Goal: Task Accomplishment & Management: Complete application form

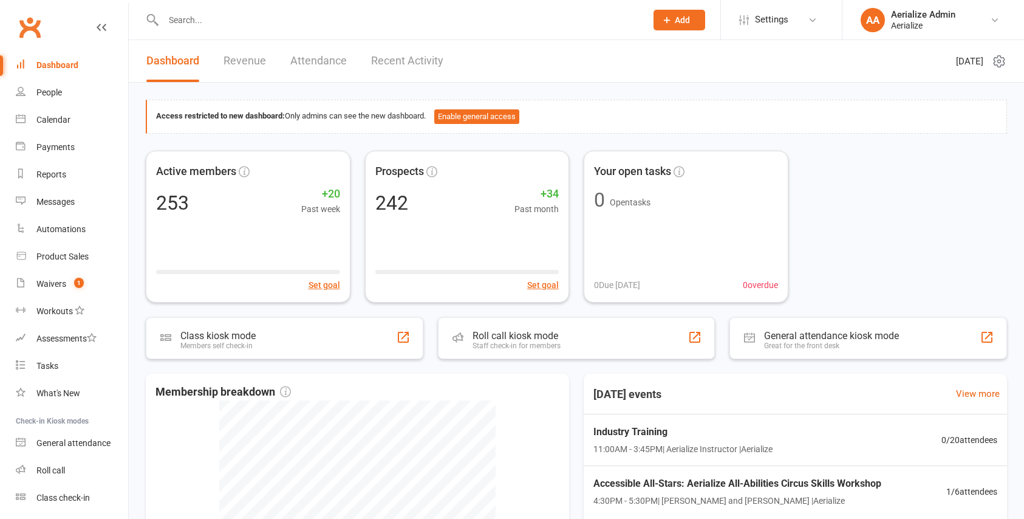
click at [671, 22] on icon at bounding box center [666, 20] width 11 height 11
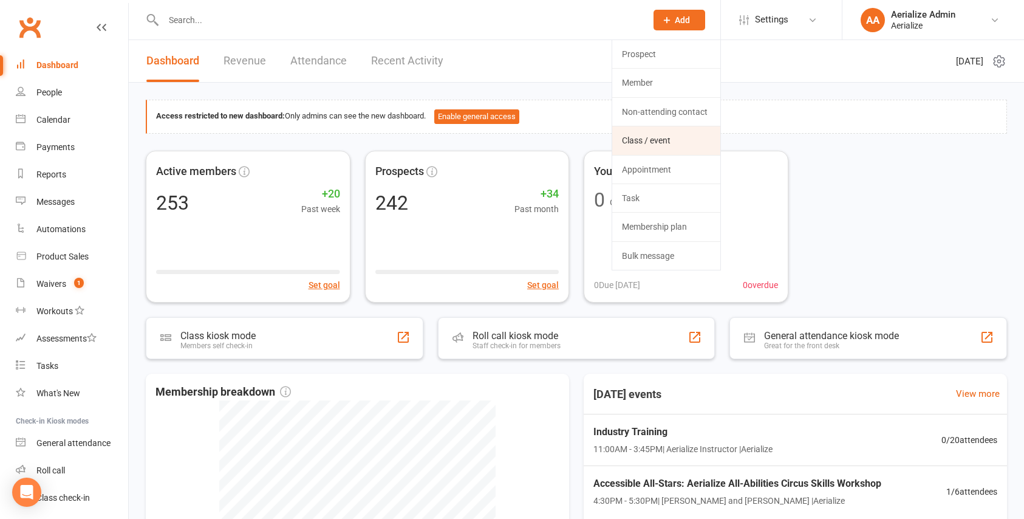
click at [654, 133] on link "Class / event" at bounding box center [666, 140] width 108 height 28
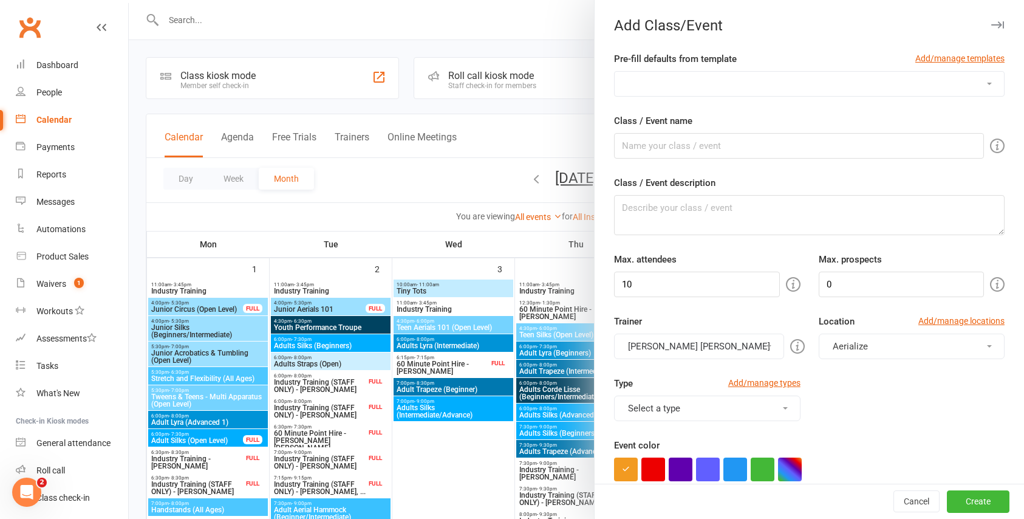
click at [665, 80] on select "Accessible All-Stars: Aerialize All-Abilities Circus Skills Workshop Acrobatics…" at bounding box center [809, 84] width 389 height 24
select select "721"
type input "Adult Silks (Open Level)"
type textarea "Come climb wrap and drop your way through the night with this Aeral Silks class…"
type input "9"
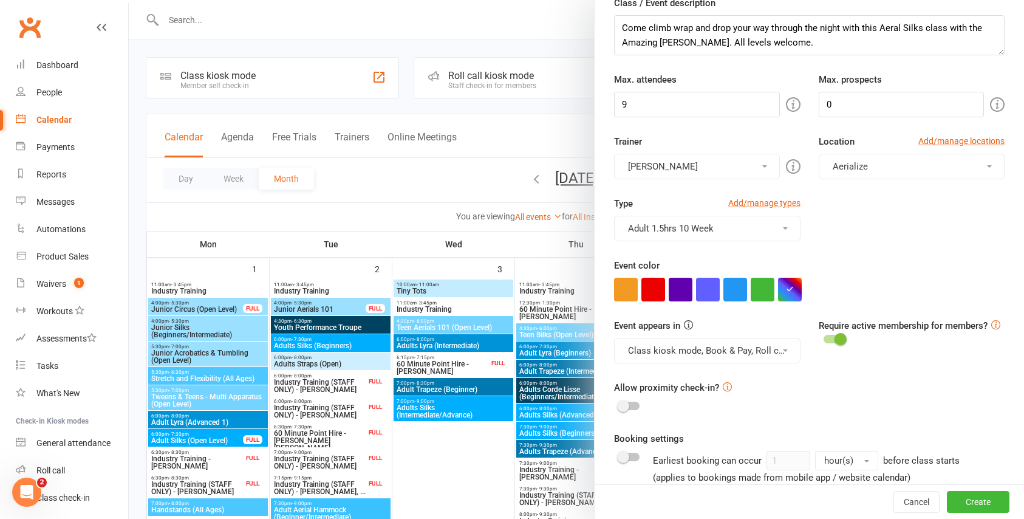
scroll to position [203, 0]
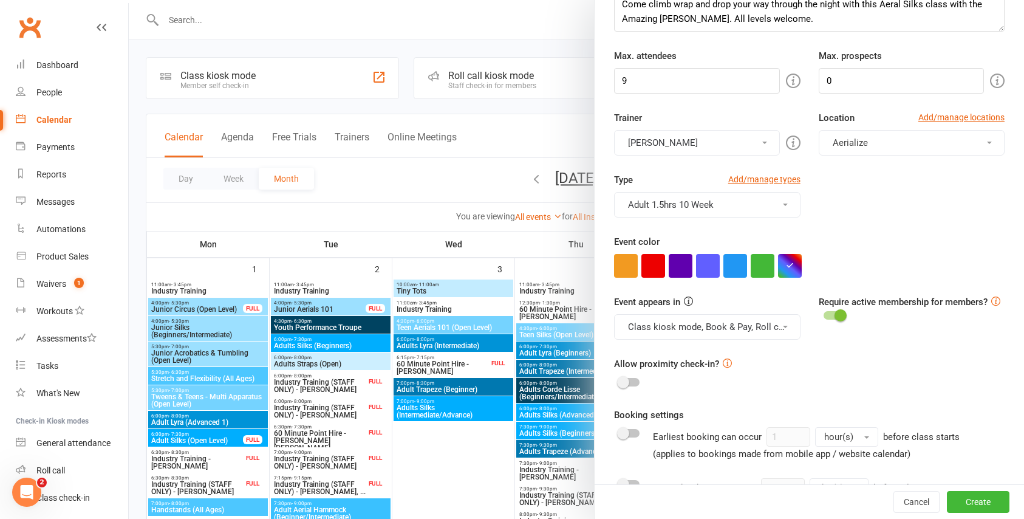
click at [784, 202] on button "Adult 1.5hrs 10 Week" at bounding box center [707, 205] width 186 height 26
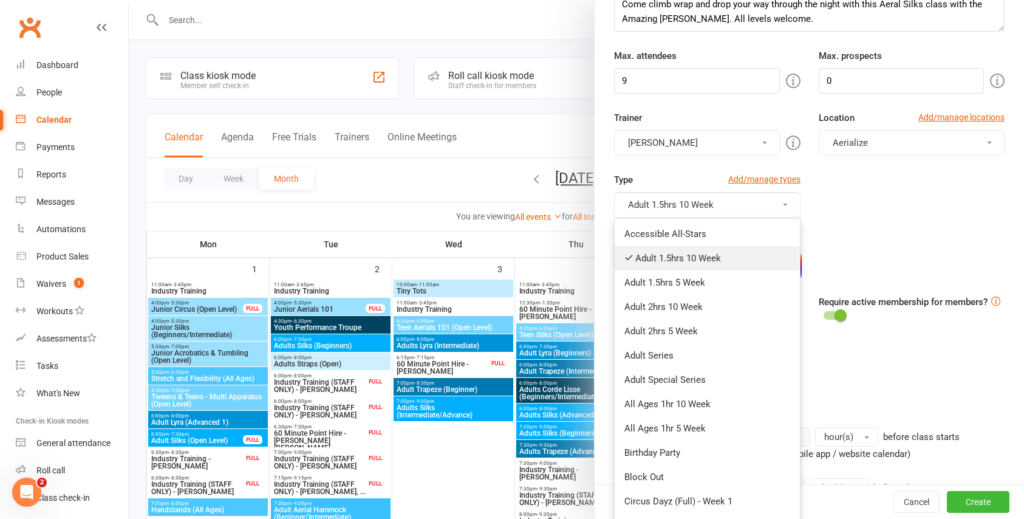
click at [633, 254] on icon at bounding box center [628, 257] width 9 height 9
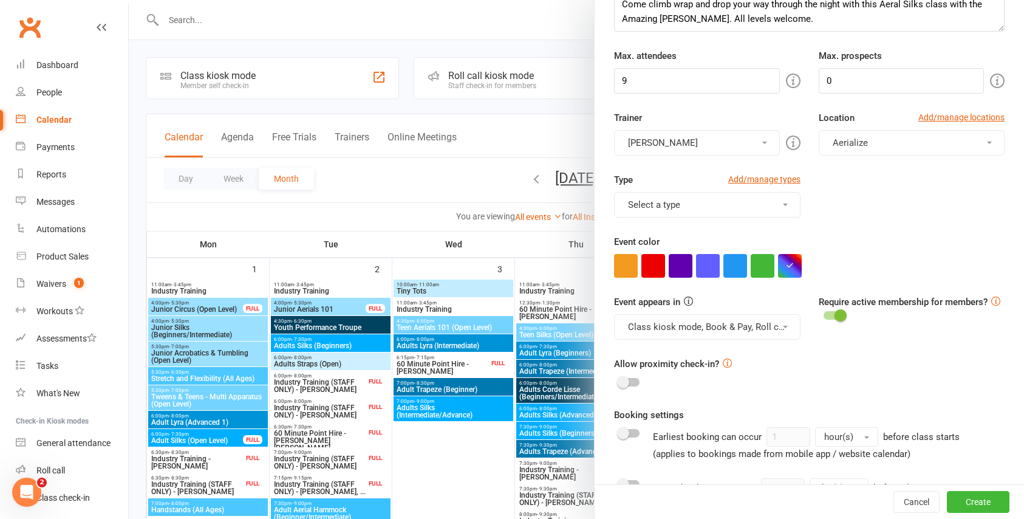
click at [678, 197] on button "Select a type" at bounding box center [707, 205] width 186 height 26
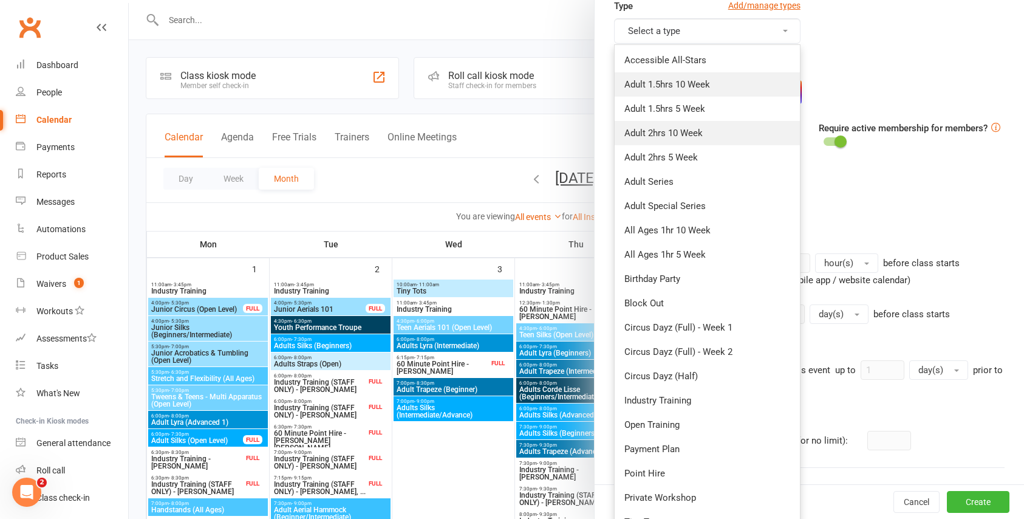
scroll to position [375, 0]
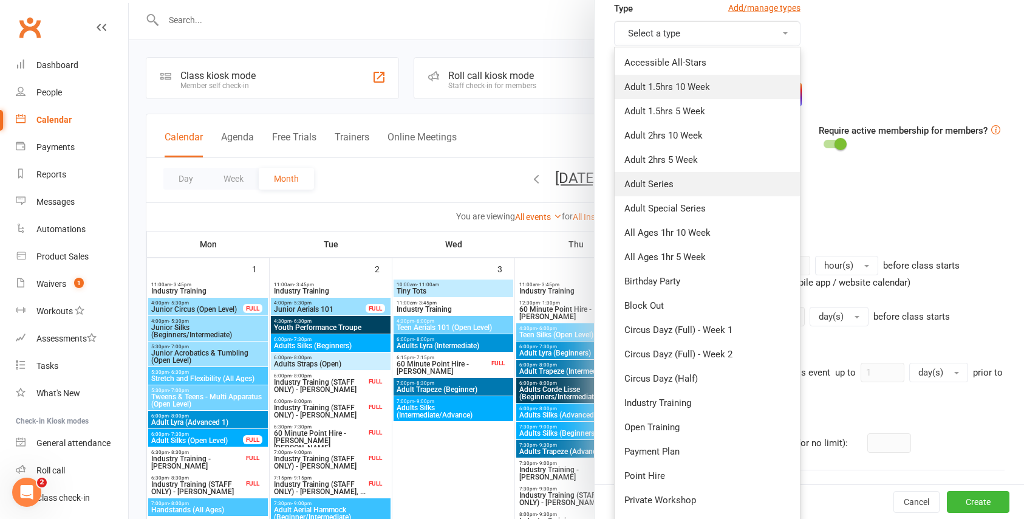
click at [661, 183] on link "Adult Series" at bounding box center [707, 184] width 185 height 24
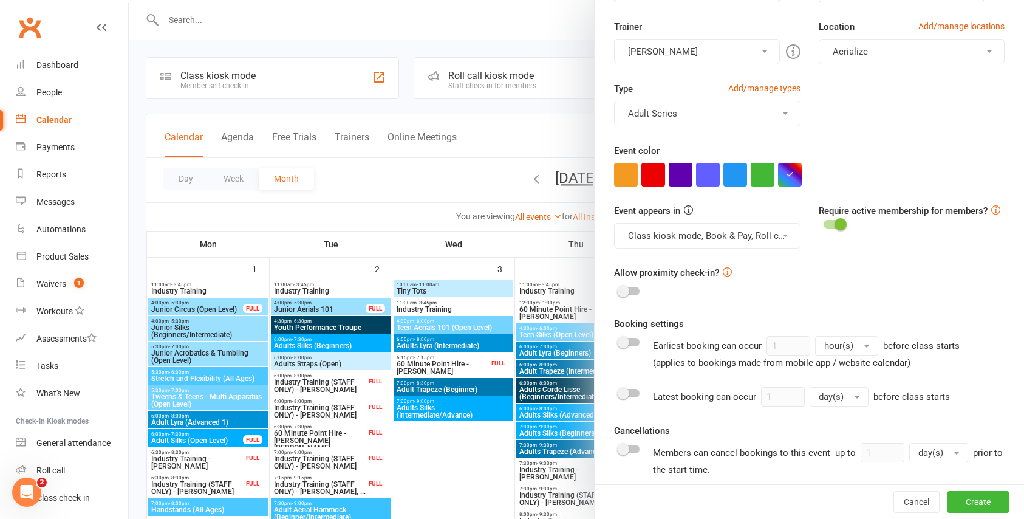
scroll to position [294, 0]
click at [735, 178] on button "button" at bounding box center [735, 175] width 24 height 24
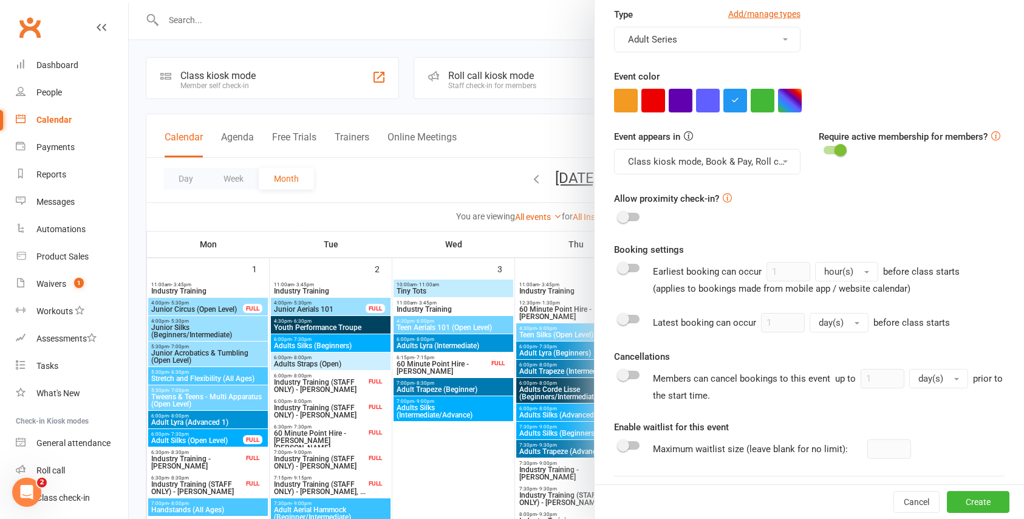
scroll to position [369, 0]
click at [635, 373] on div at bounding box center [629, 374] width 21 height 9
click at [619, 372] on input "checkbox" at bounding box center [619, 372] width 0 height 0
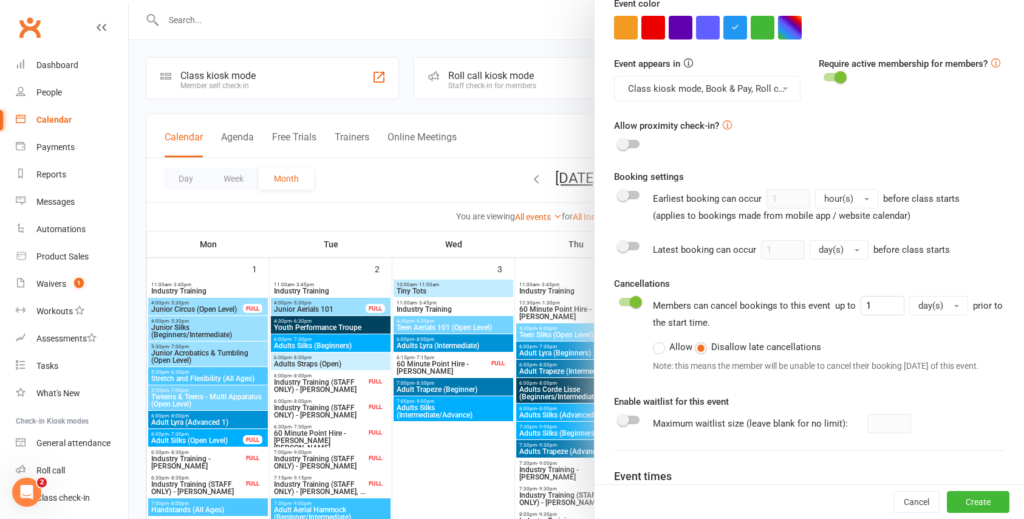
scroll to position [447, 0]
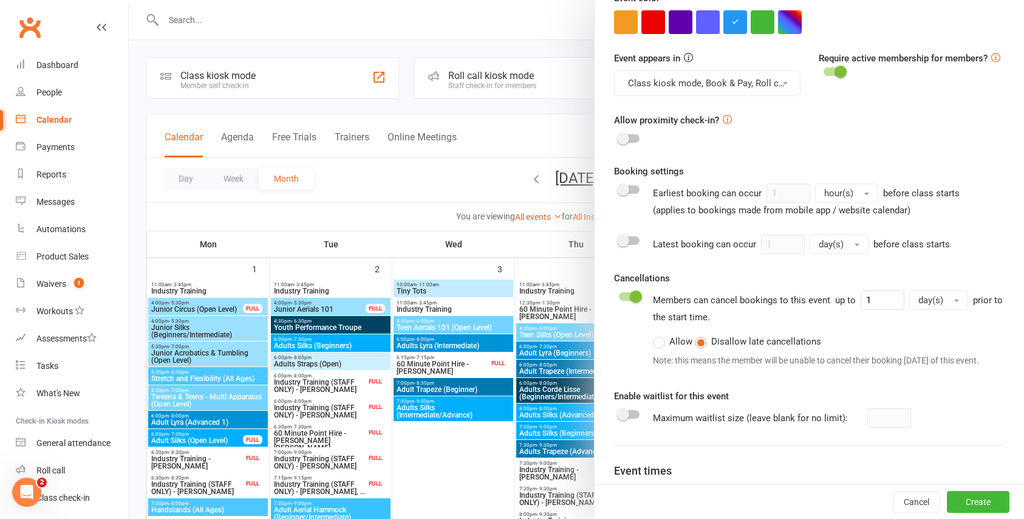
click at [625, 420] on span at bounding box center [623, 414] width 12 height 12
click at [619, 412] on input "checkbox" at bounding box center [619, 412] width 0 height 0
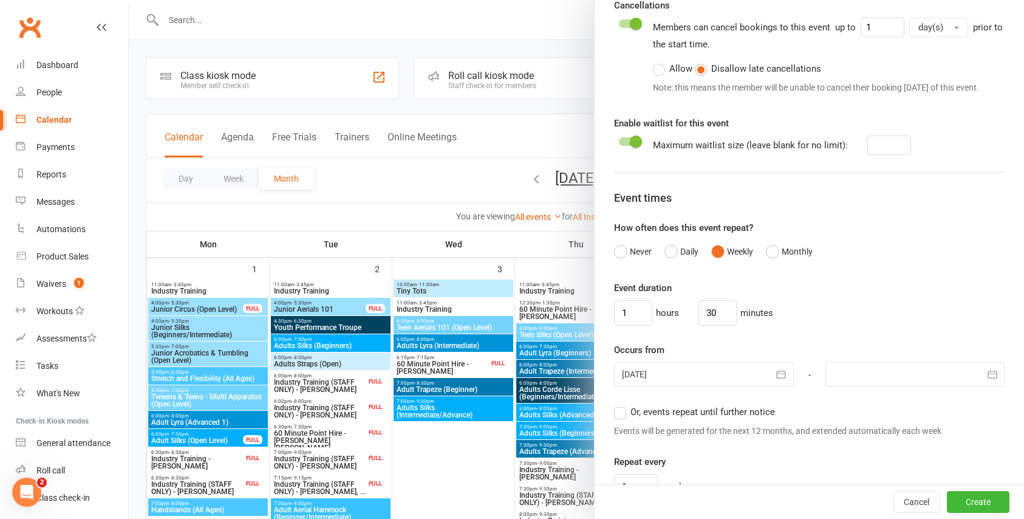
scroll to position [722, 0]
click at [780, 378] on icon "button" at bounding box center [781, 372] width 12 height 12
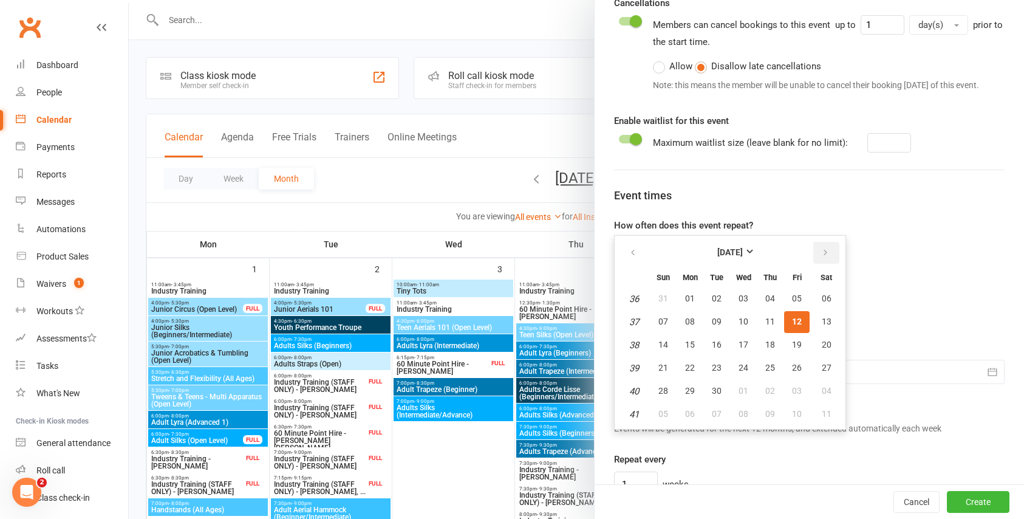
click at [825, 257] on icon "button" at bounding box center [825, 253] width 9 height 10
click at [719, 326] on span "07" at bounding box center [717, 321] width 10 height 10
type input "[DATE]"
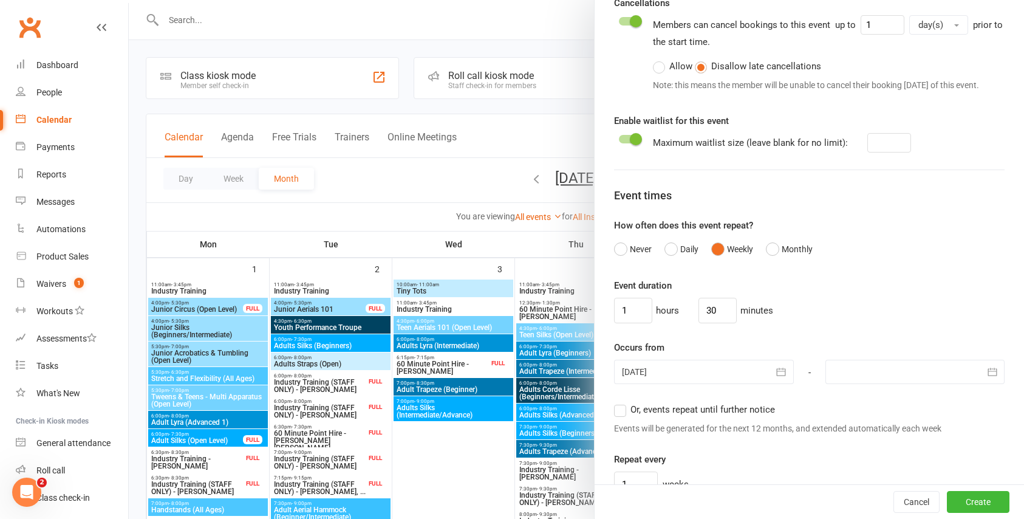
click at [856, 382] on div at bounding box center [914, 371] width 179 height 24
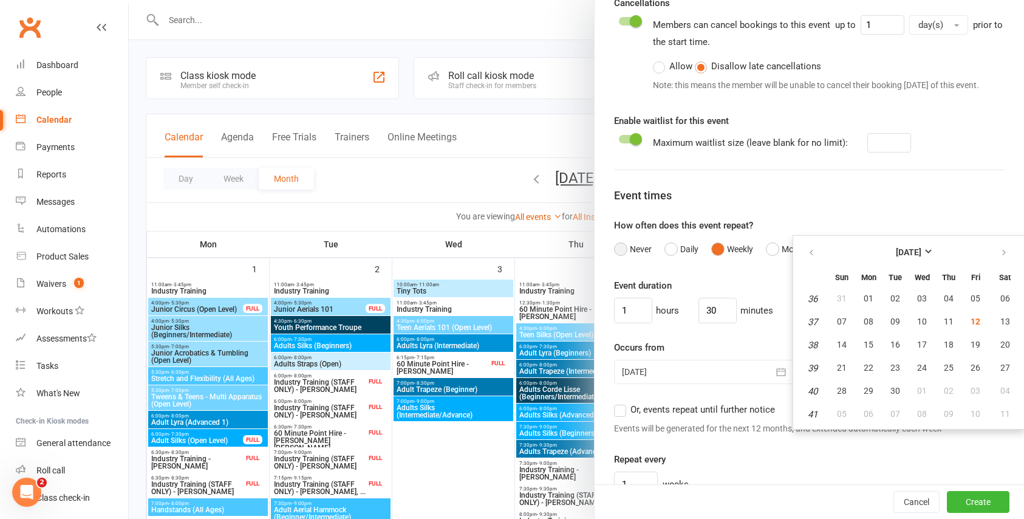
click at [622, 261] on button "Never" at bounding box center [633, 248] width 38 height 23
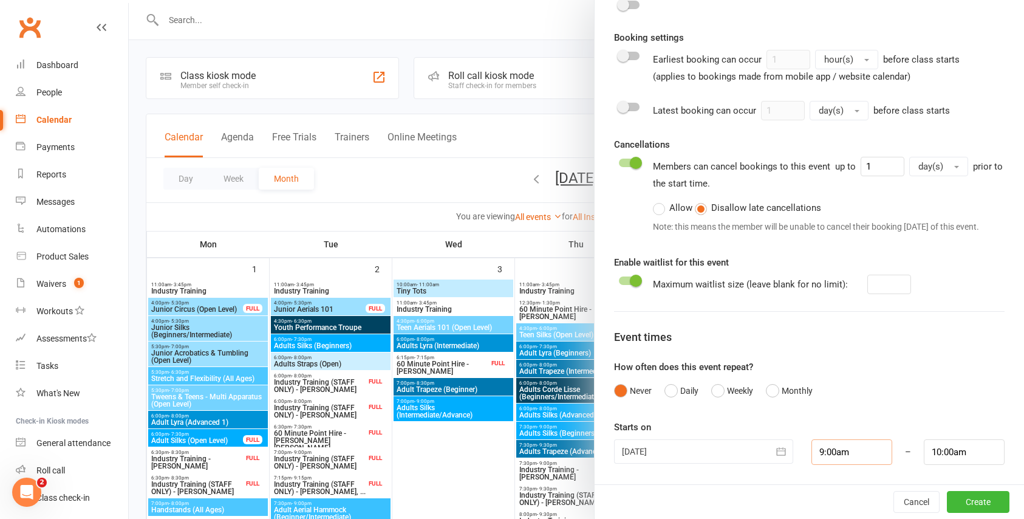
click at [851, 451] on div "9:00am" at bounding box center [851, 452] width 99 height 26
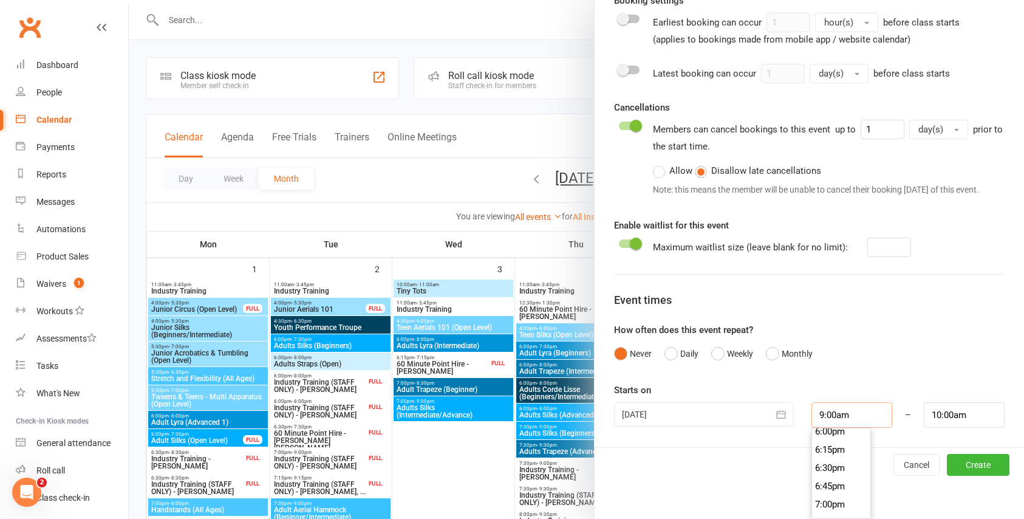
scroll to position [1318, 0]
type input "6:30pm"
click at [835, 464] on li "6:30pm" at bounding box center [841, 467] width 58 height 18
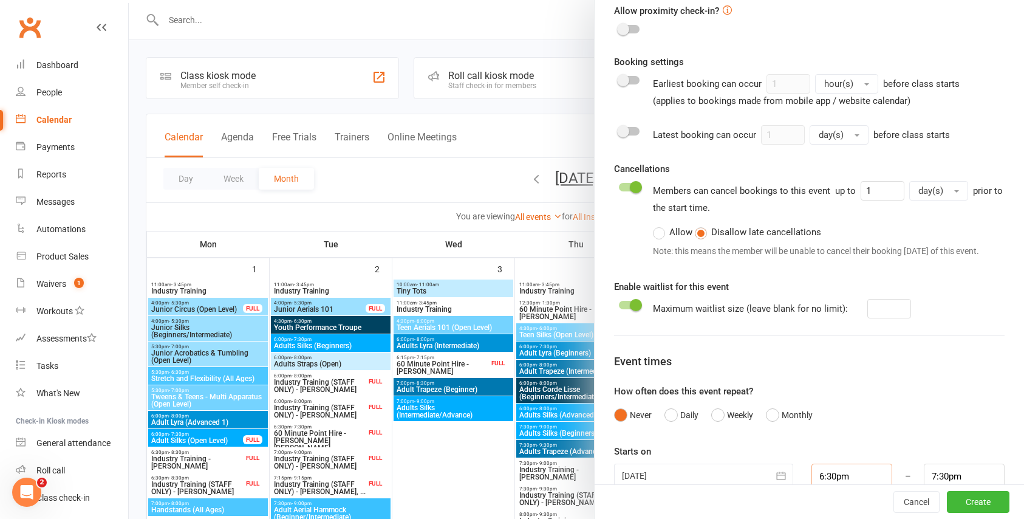
scroll to position [594, 0]
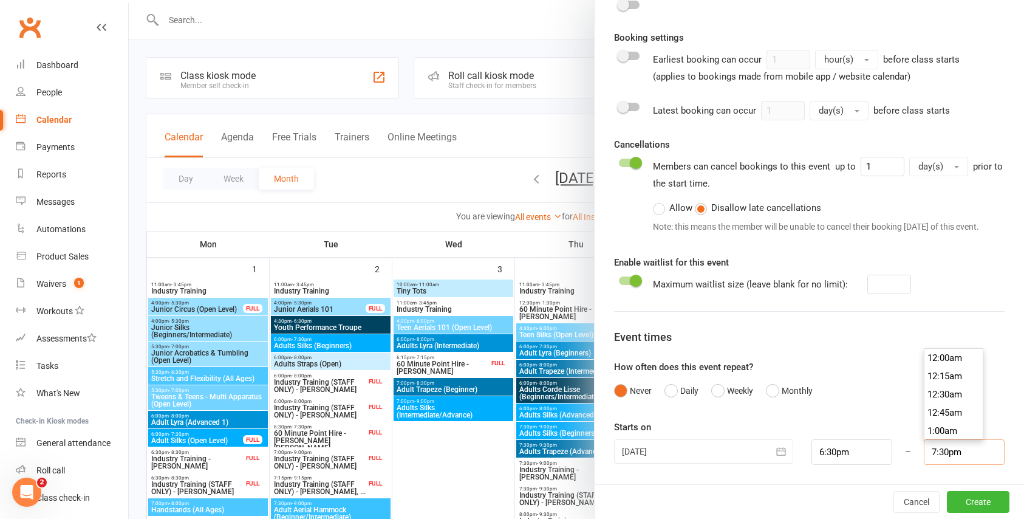
click at [959, 454] on input "7:30pm" at bounding box center [964, 452] width 81 height 26
type input "8:00pm"
click at [952, 410] on li "8:00pm" at bounding box center [953, 412] width 58 height 18
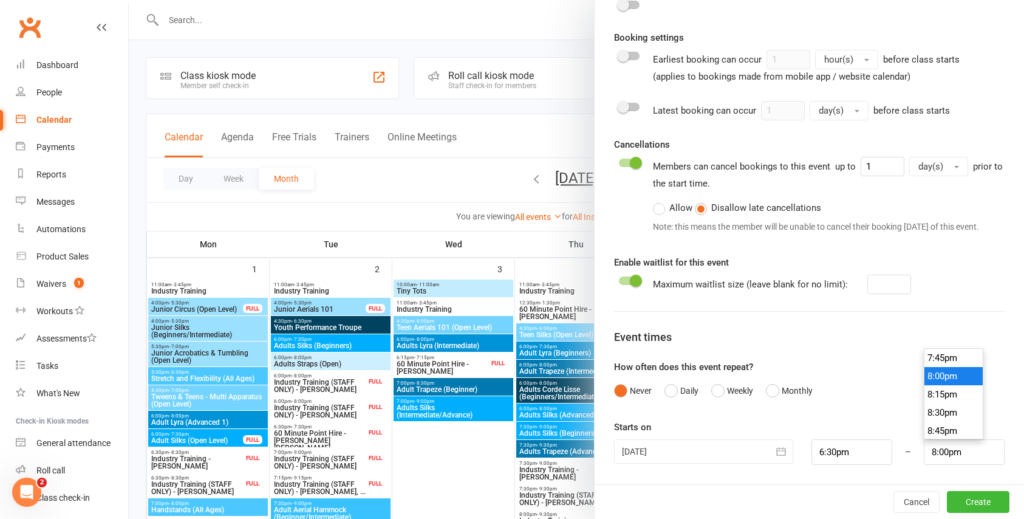
click at [955, 376] on li "8:00pm" at bounding box center [953, 376] width 58 height 18
click at [975, 495] on button "Create" at bounding box center [978, 502] width 63 height 22
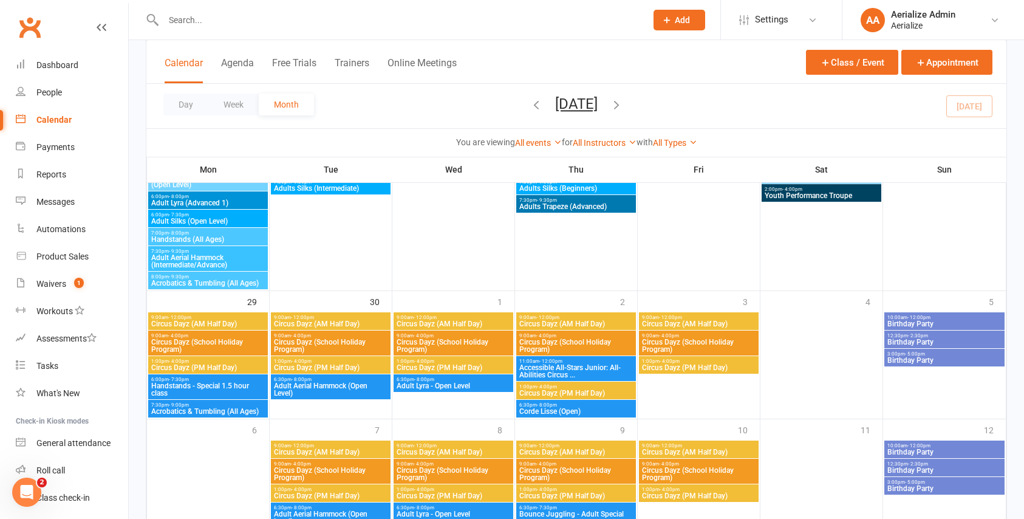
scroll to position [1238, 0]
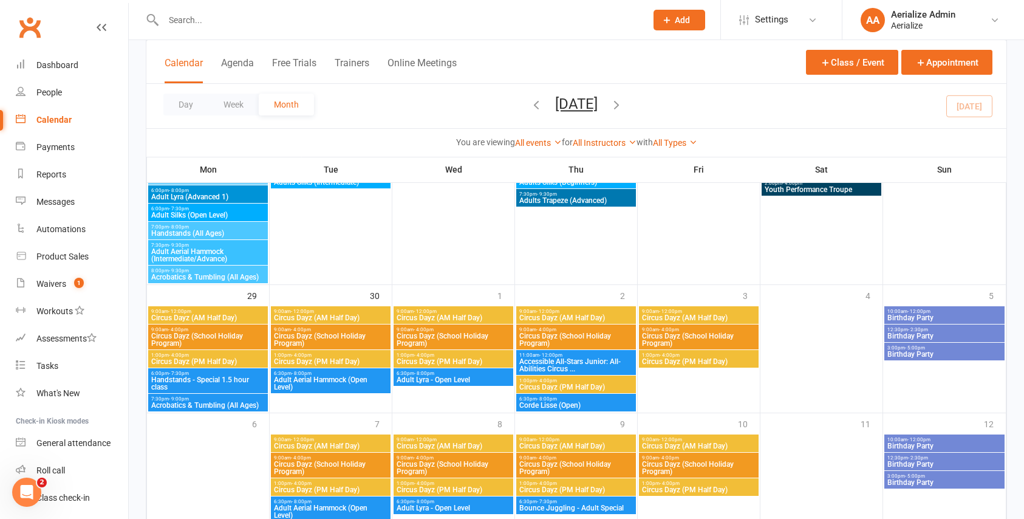
click at [218, 339] on span "Circus Dayz (School Holiday Program)" at bounding box center [208, 339] width 115 height 15
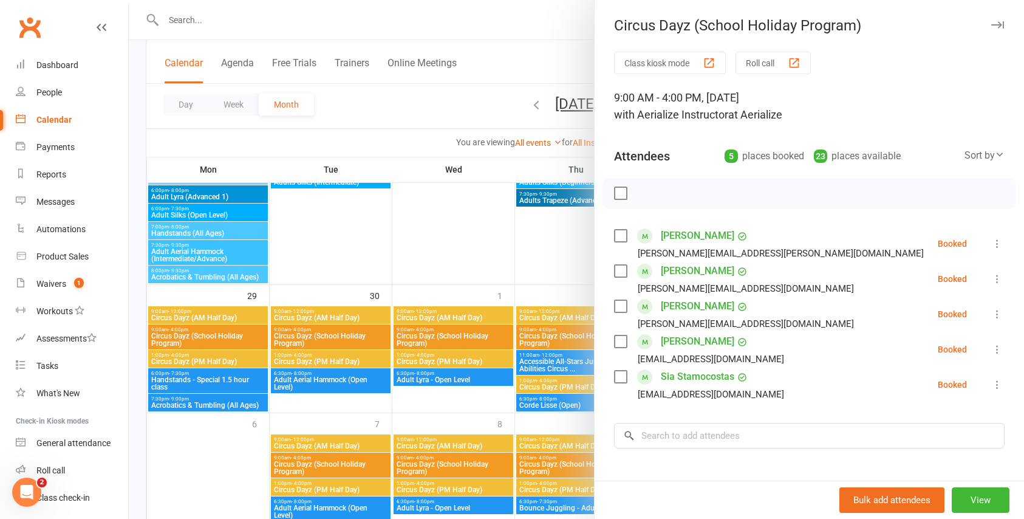
click at [219, 319] on div at bounding box center [576, 259] width 895 height 519
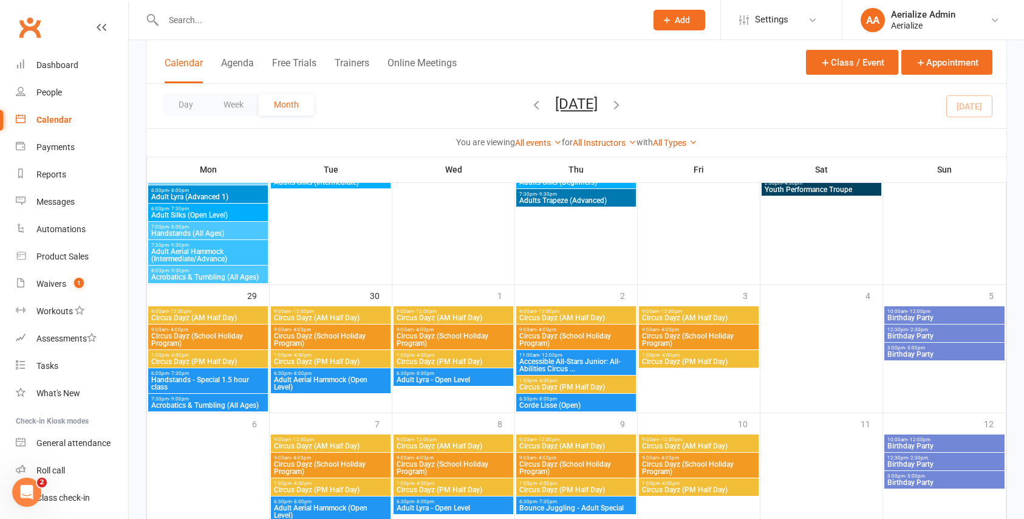
click at [219, 319] on span "Circus Dayz (AM Half Day)" at bounding box center [208, 317] width 115 height 7
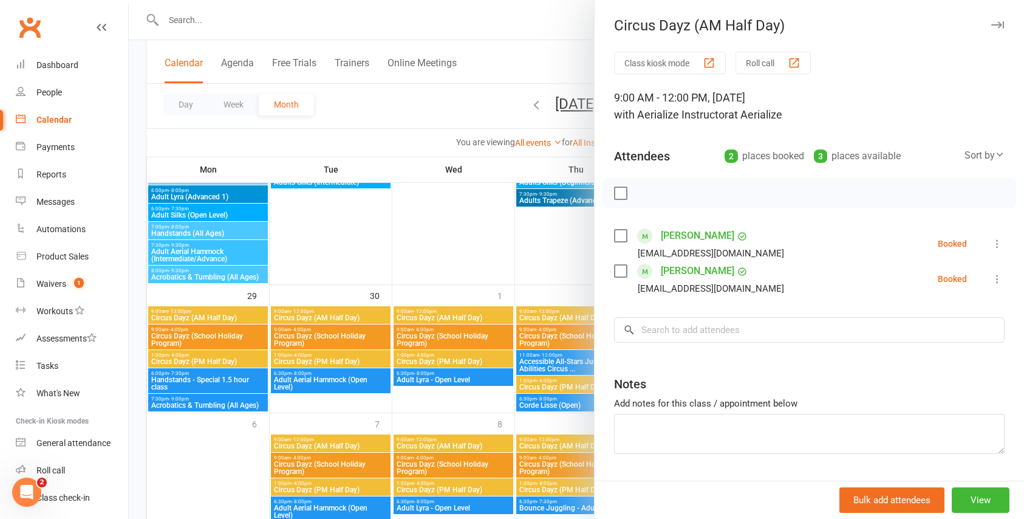
click at [207, 363] on div at bounding box center [576, 259] width 895 height 519
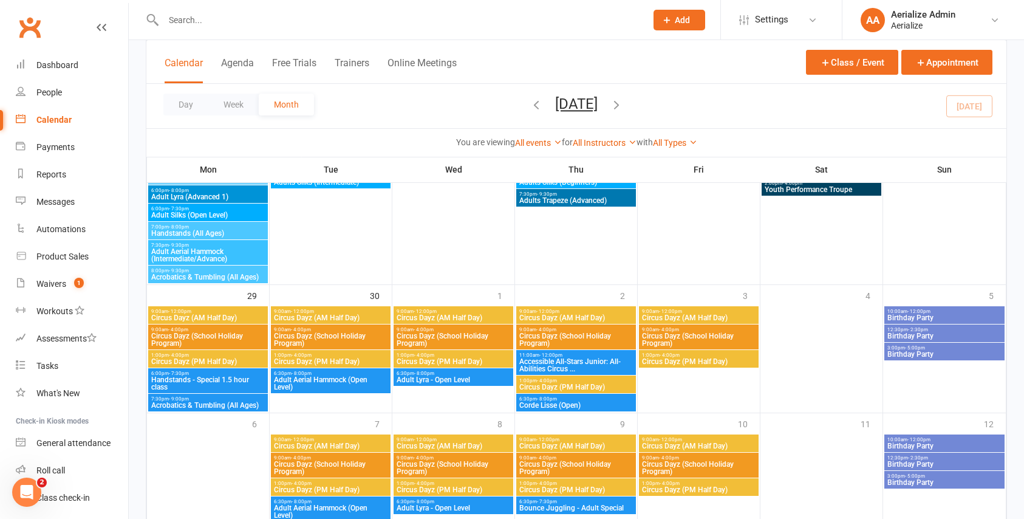
click at [207, 359] on span "Circus Dayz (PM Half Day)" at bounding box center [208, 361] width 115 height 7
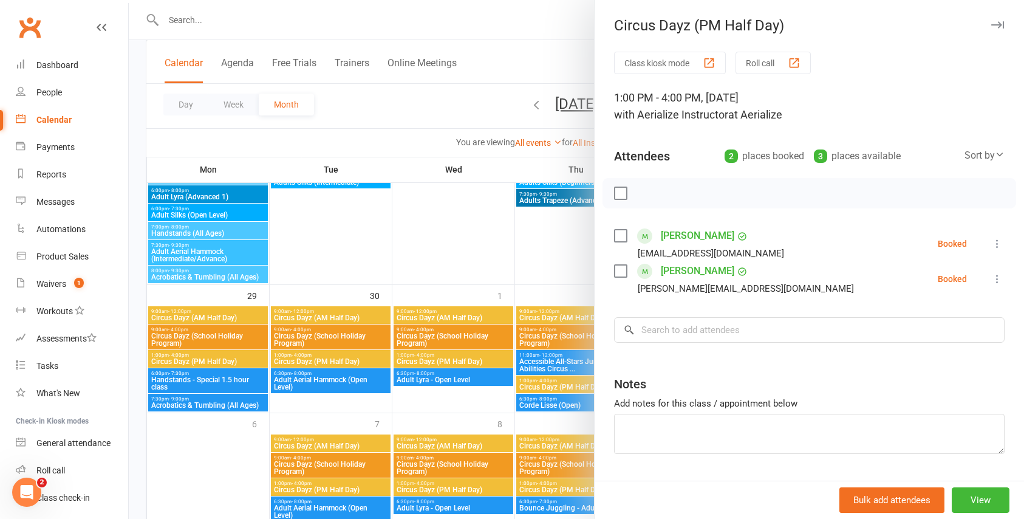
click at [332, 336] on div at bounding box center [576, 259] width 895 height 519
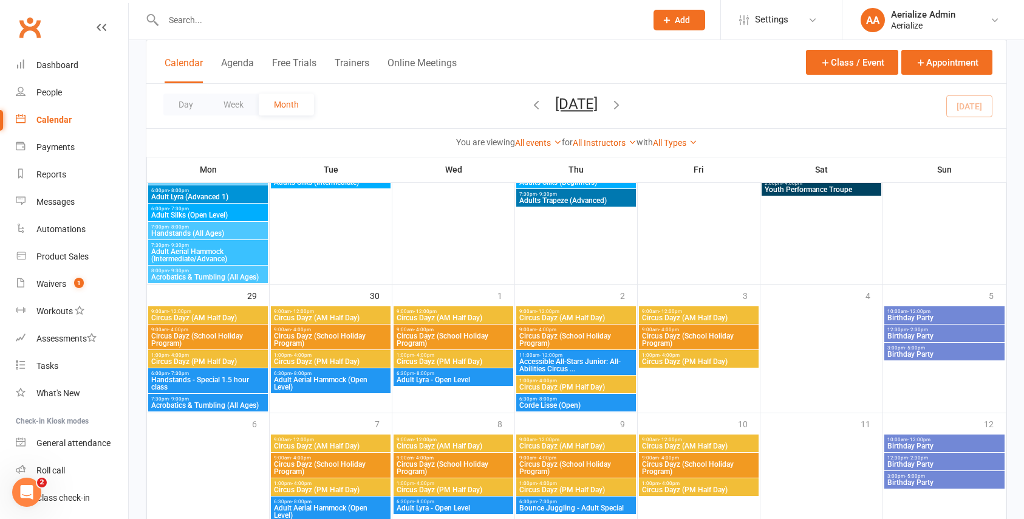
click at [332, 336] on span "Circus Dayz (School Holiday Program)" at bounding box center [330, 339] width 115 height 15
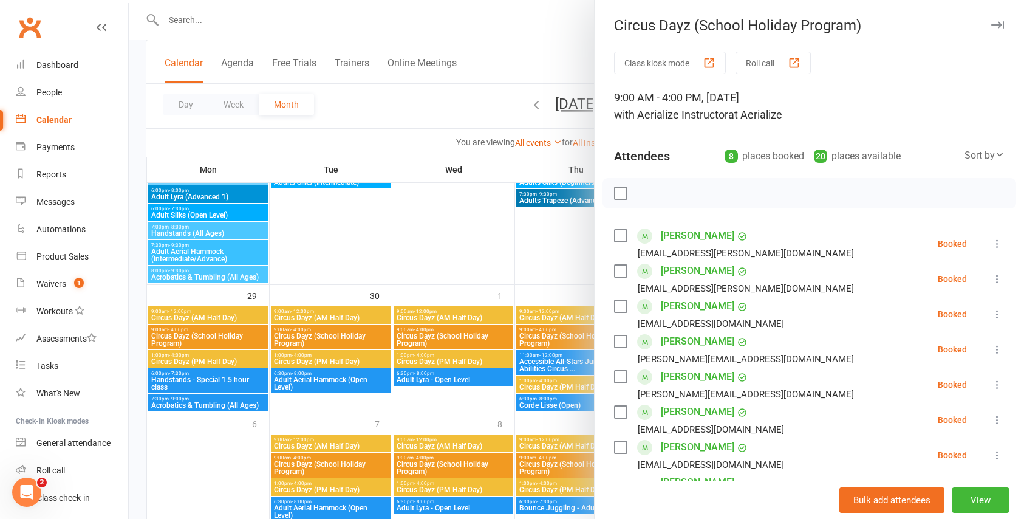
click at [341, 314] on div at bounding box center [576, 259] width 895 height 519
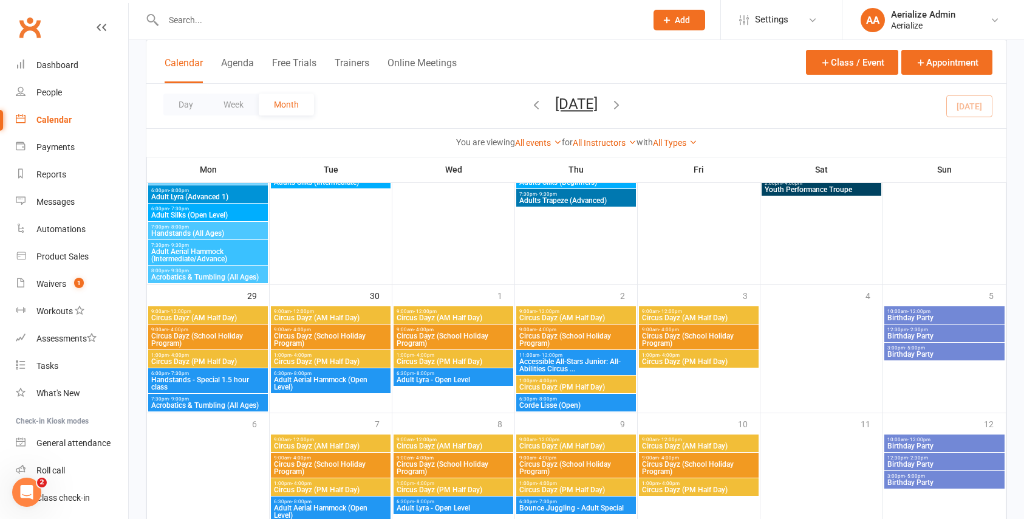
click at [341, 314] on span "Circus Dayz (AM Half Day)" at bounding box center [330, 317] width 115 height 7
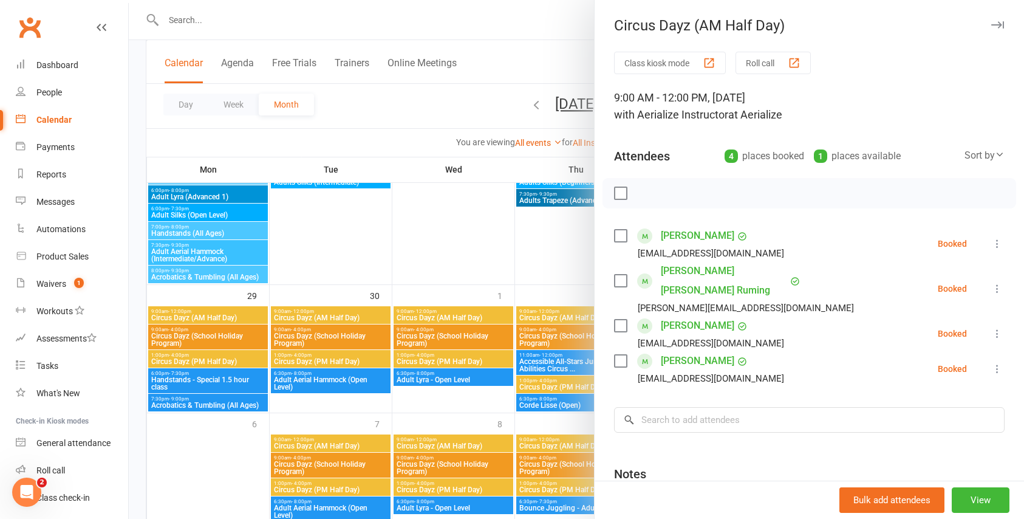
click at [335, 346] on div at bounding box center [576, 259] width 895 height 519
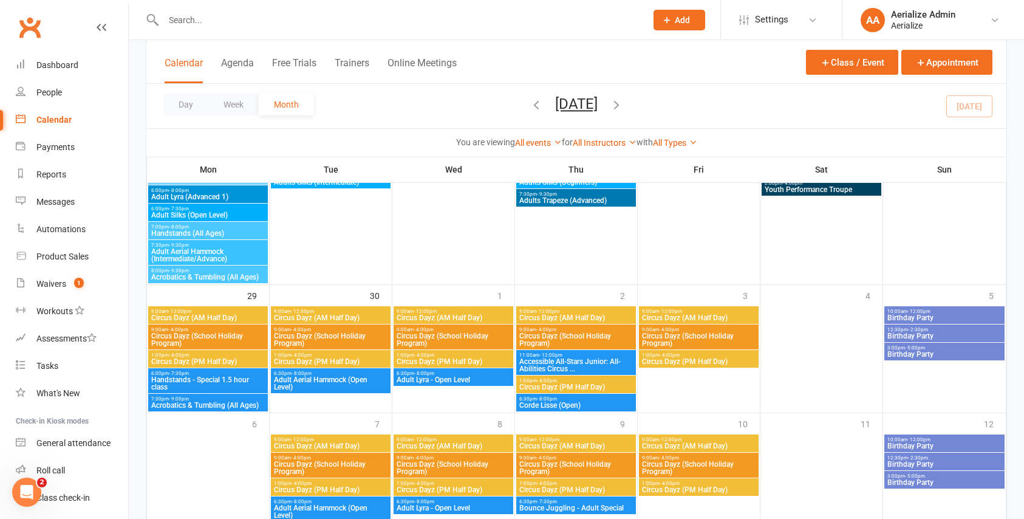
click at [335, 344] on span "Circus Dayz (School Holiday Program)" at bounding box center [330, 339] width 115 height 15
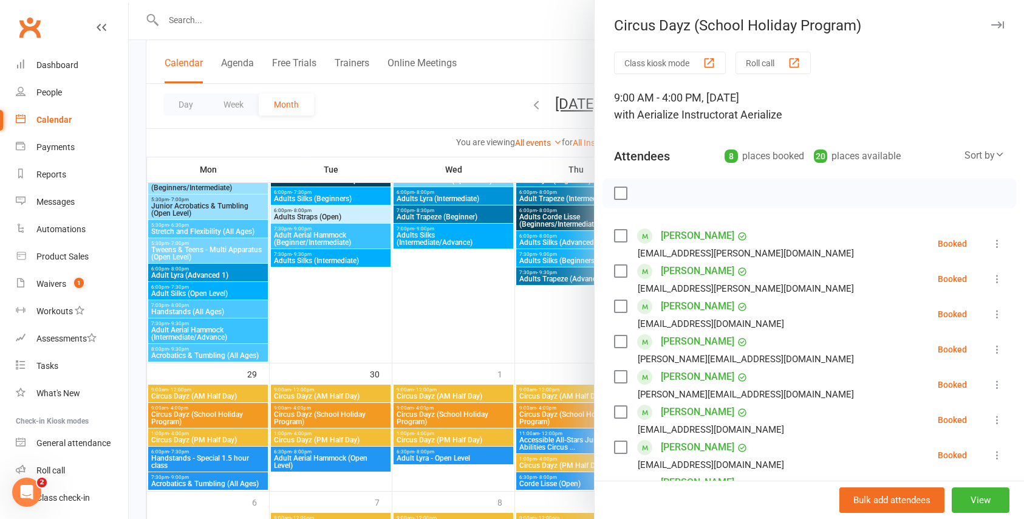
scroll to position [1145, 0]
